Goal: Find specific page/section: Locate a particular part of the current website

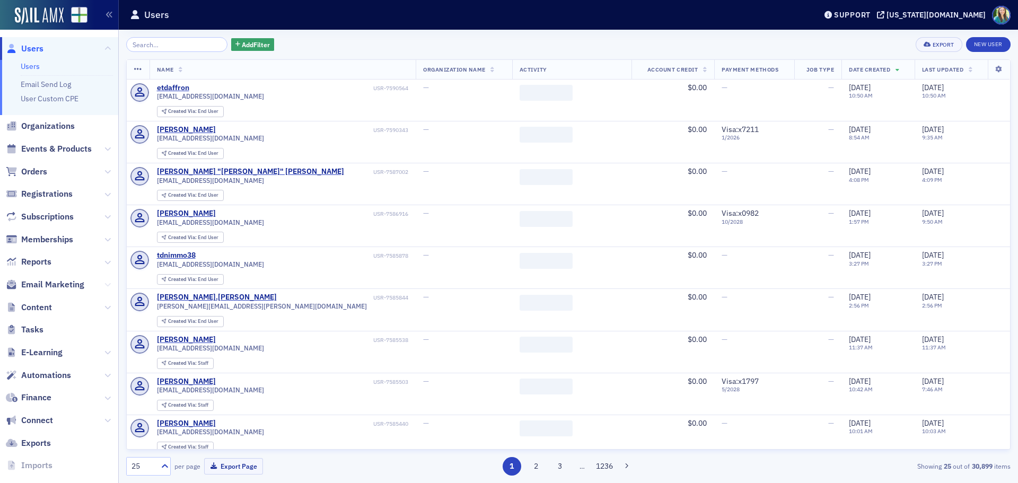
click at [104, 284] on icon at bounding box center [107, 285] width 6 height 6
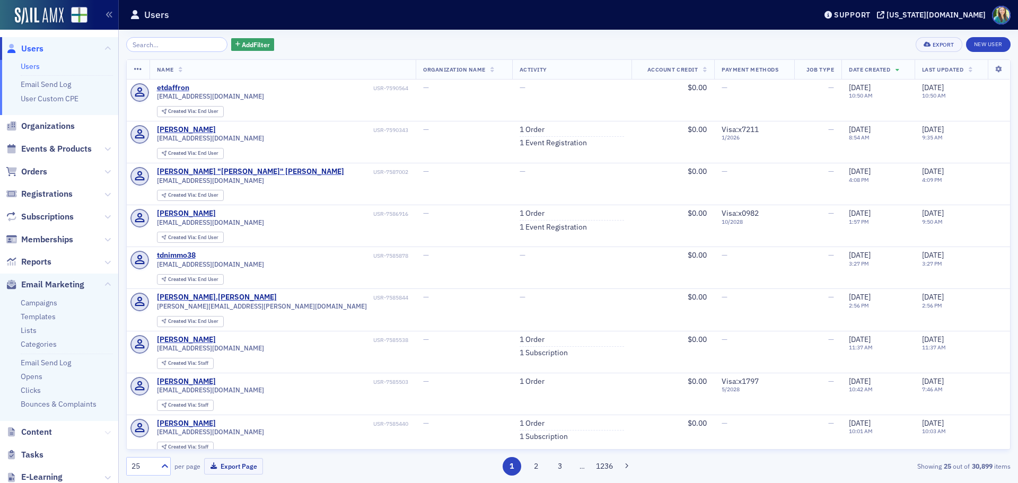
click at [104, 432] on icon at bounding box center [107, 432] width 6 height 6
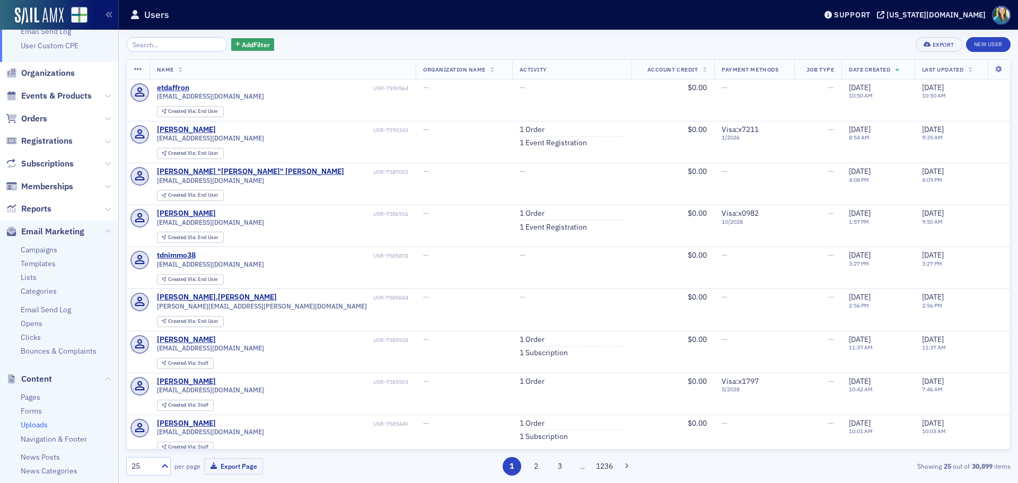
scroll to position [106, 0]
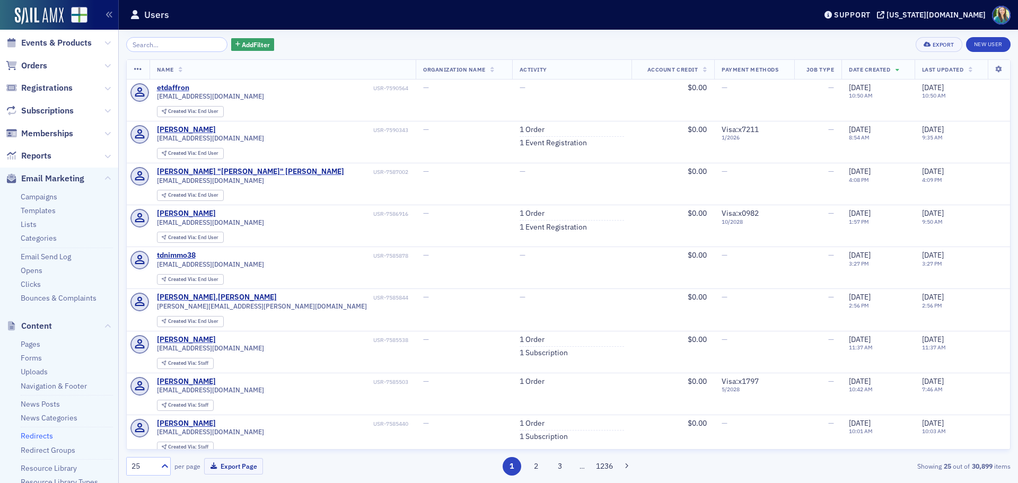
click at [40, 436] on link "Redirects" at bounding box center [37, 436] width 32 height 10
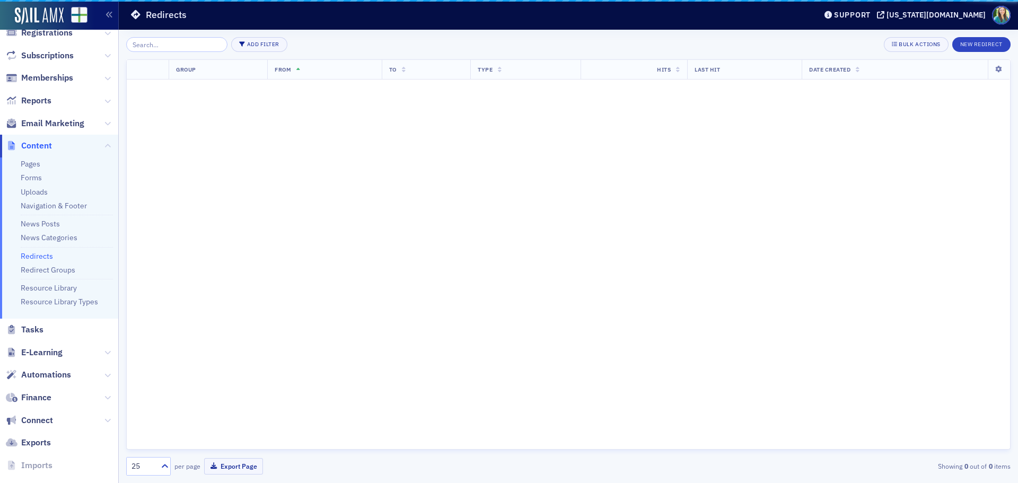
scroll to position [51, 0]
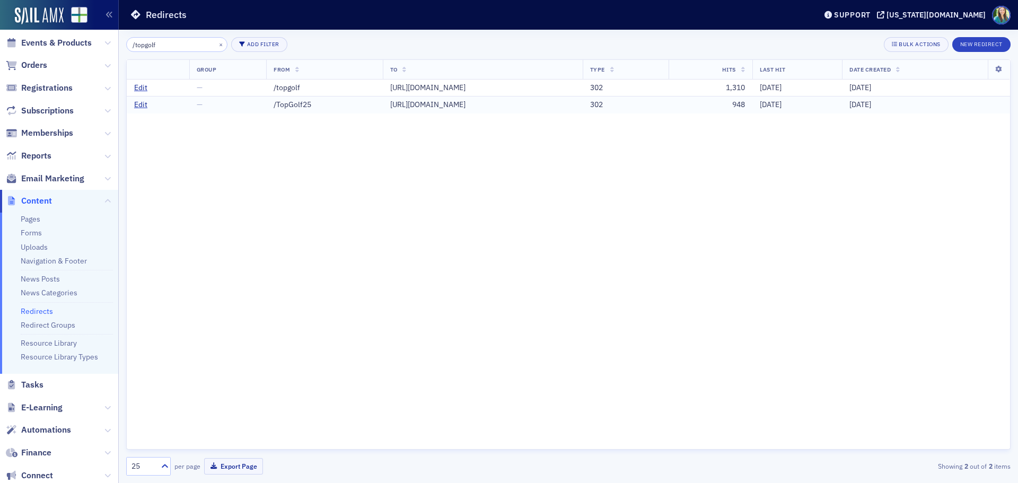
type input "/topgolf"
drag, startPoint x: 250, startPoint y: 106, endPoint x: 207, endPoint y: 108, distance: 43.0
click at [266, 108] on td "/TopGolf25" at bounding box center [324, 104] width 117 height 17
copy div "/TopGolf25"
